Goal: Browse casually

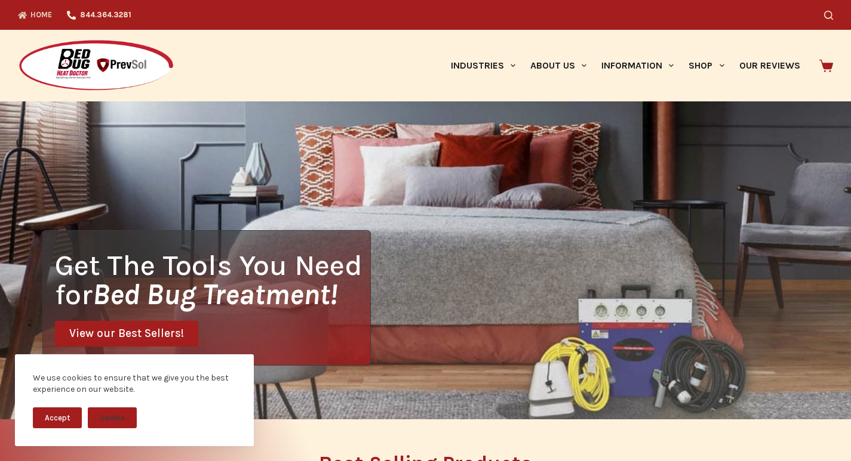
click at [21, 47] on img at bounding box center [96, 65] width 156 height 53
click at [401, 458] on h2 "Best Selling Products" at bounding box center [425, 464] width 766 height 21
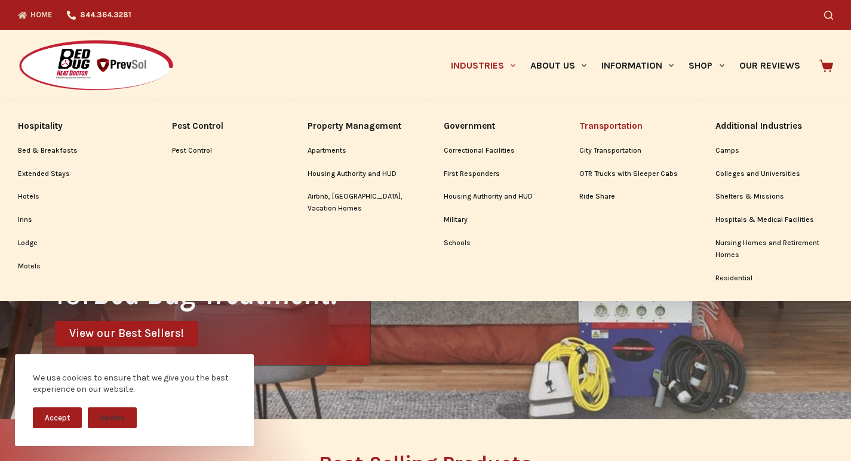
click at [598, 118] on link "Transportation" at bounding box center [629, 126] width 100 height 26
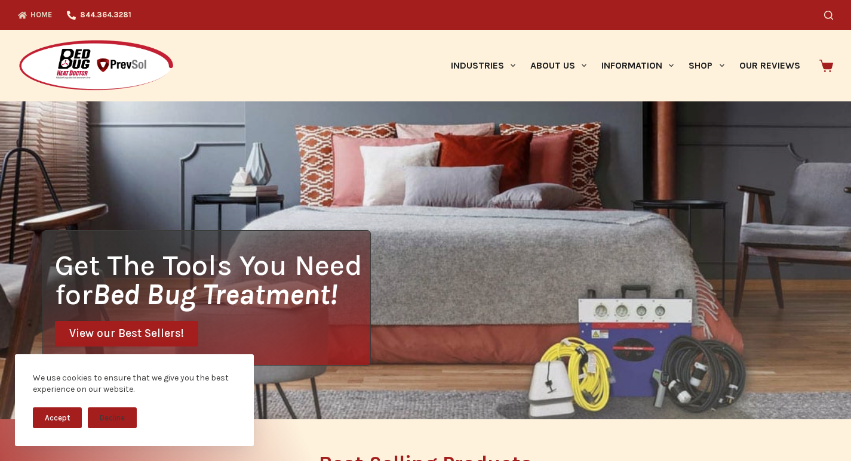
click at [825, 62] on icon at bounding box center [826, 66] width 14 height 14
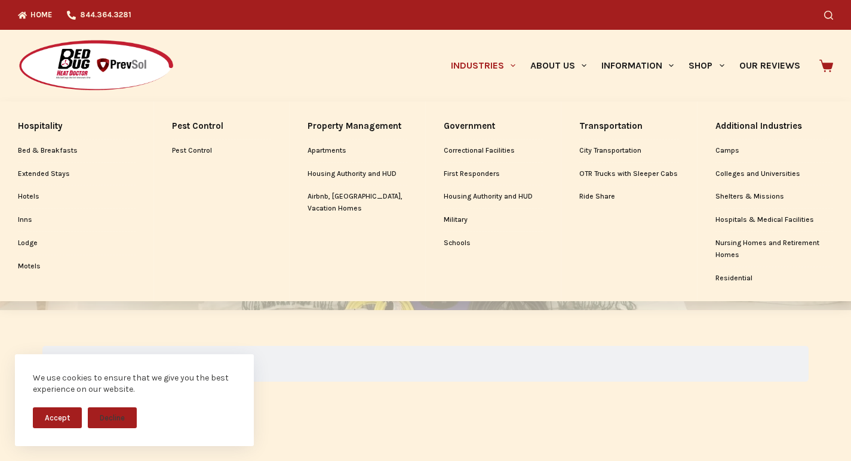
click at [443, 41] on link "Industries" at bounding box center [482, 66] width 79 height 72
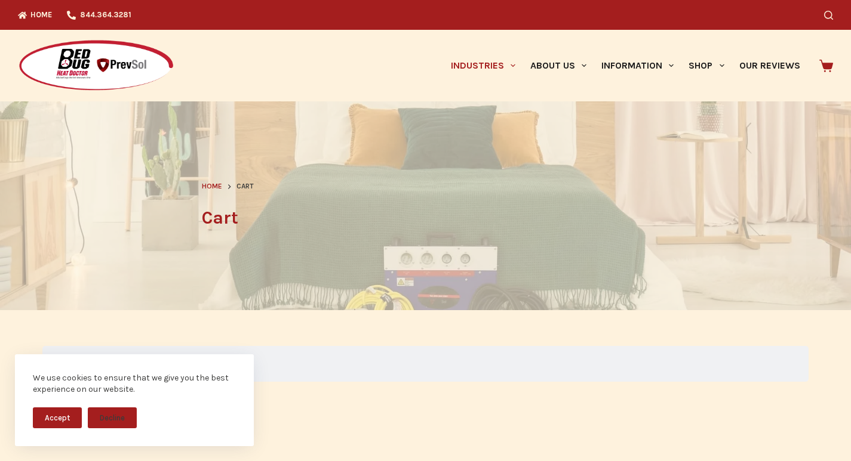
click at [765, 299] on div "Home 844.364.3281 Search Industries Hospitality Bed & Breakfasts Extended Stays…" at bounding box center [425, 390] width 851 height 780
click at [638, 24] on div "Search" at bounding box center [657, 15] width 352 height 30
